Goal: Book appointment/travel/reservation

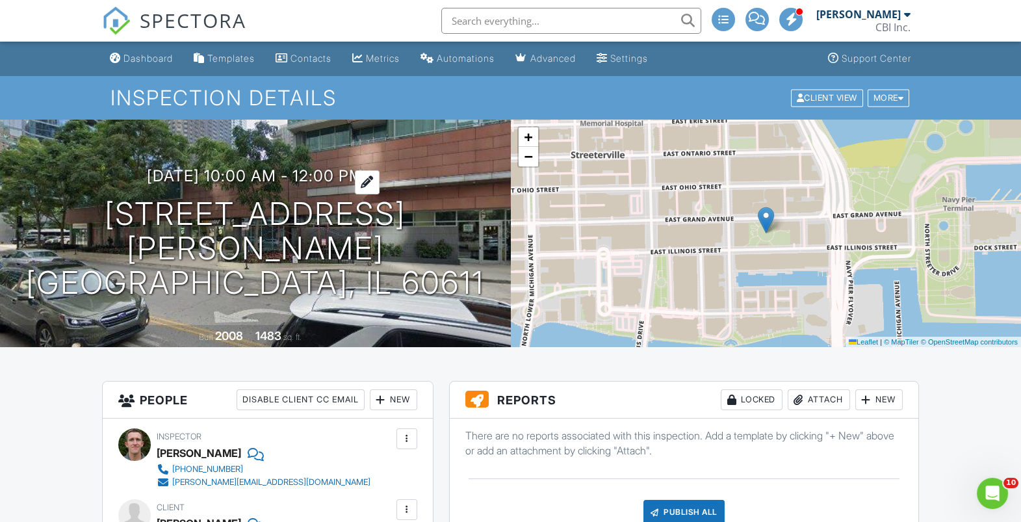
click at [362, 185] on h3 "[DATE] 10:00 am - 12:00 pm" at bounding box center [255, 176] width 216 height 18
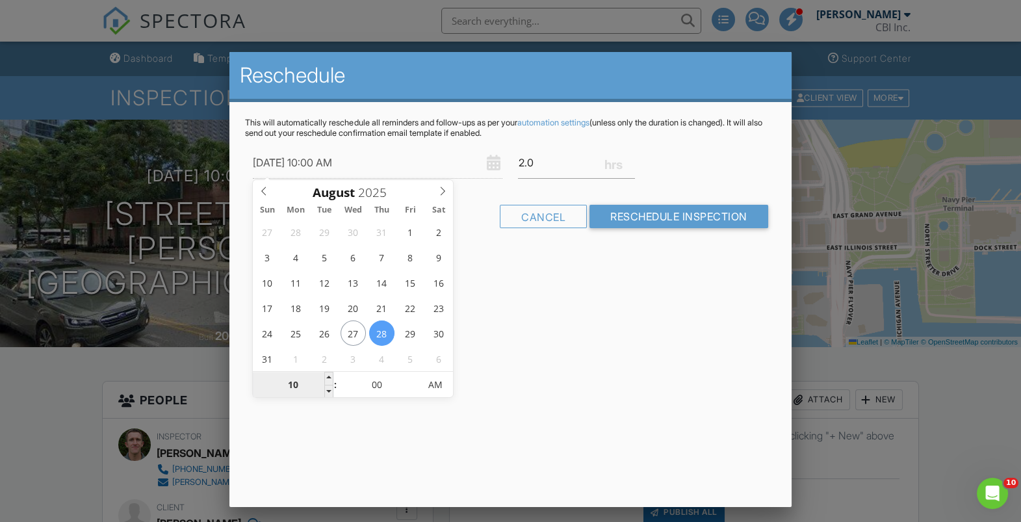
click at [291, 391] on input "10" at bounding box center [293, 385] width 80 height 26
click at [296, 384] on input "10" at bounding box center [293, 385] width 80 height 26
type input "[DATE] 9:00 AM"
type input "09"
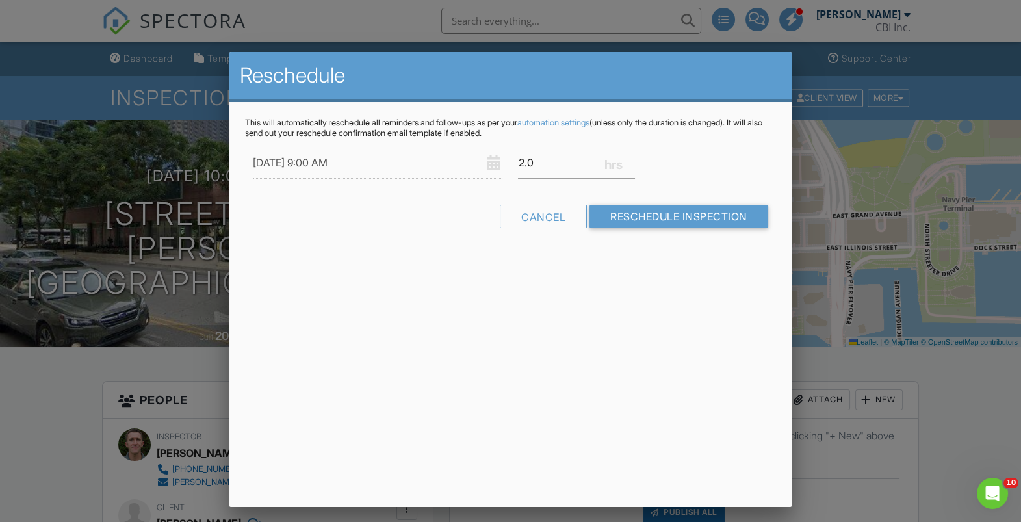
click at [522, 382] on div "Reschedule This will automatically reschedule all reminders and follow-ups as p…" at bounding box center [510, 279] width 562 height 455
click at [711, 218] on input "Reschedule Inspection" at bounding box center [678, 216] width 179 height 23
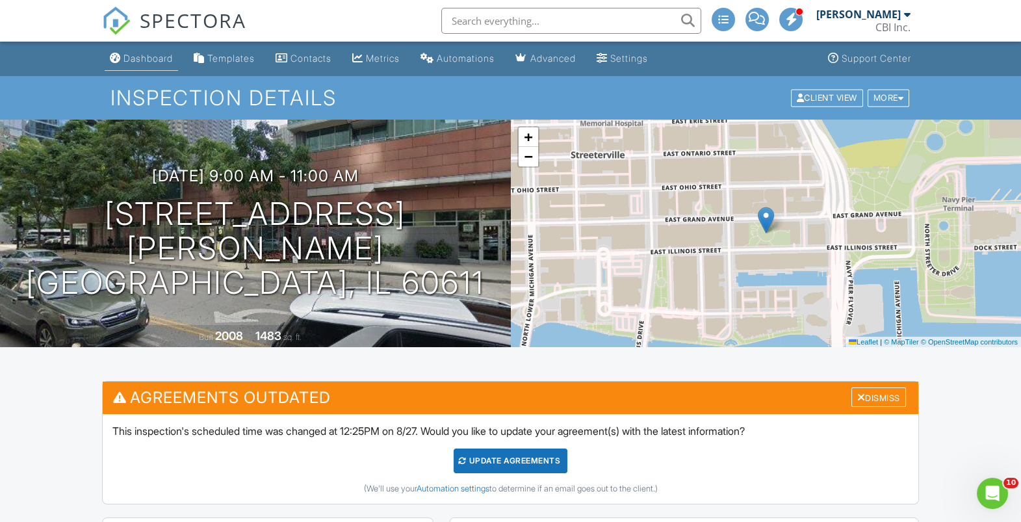
click at [153, 56] on div "Dashboard" at bounding box center [147, 58] width 49 height 11
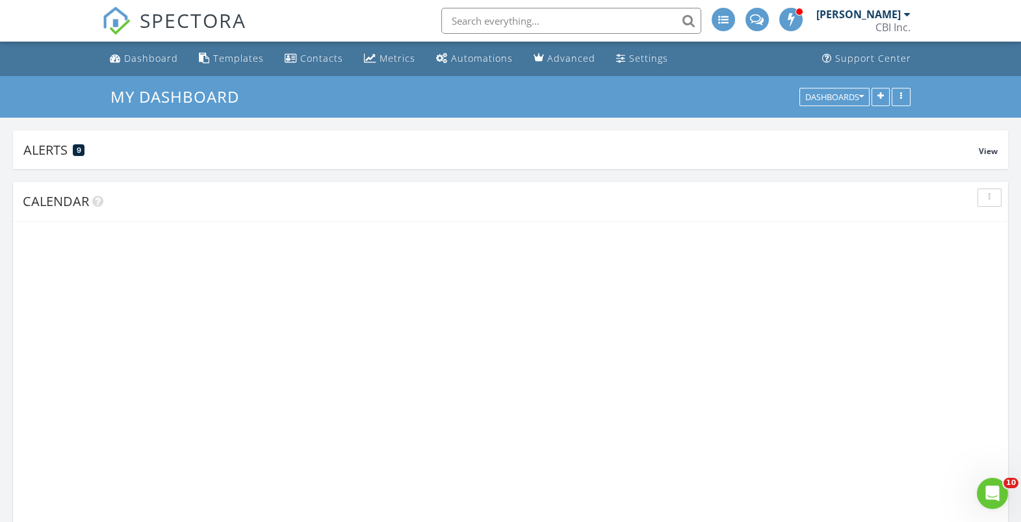
scroll to position [1475, 1021]
